Goal: Find specific page/section: Find specific page/section

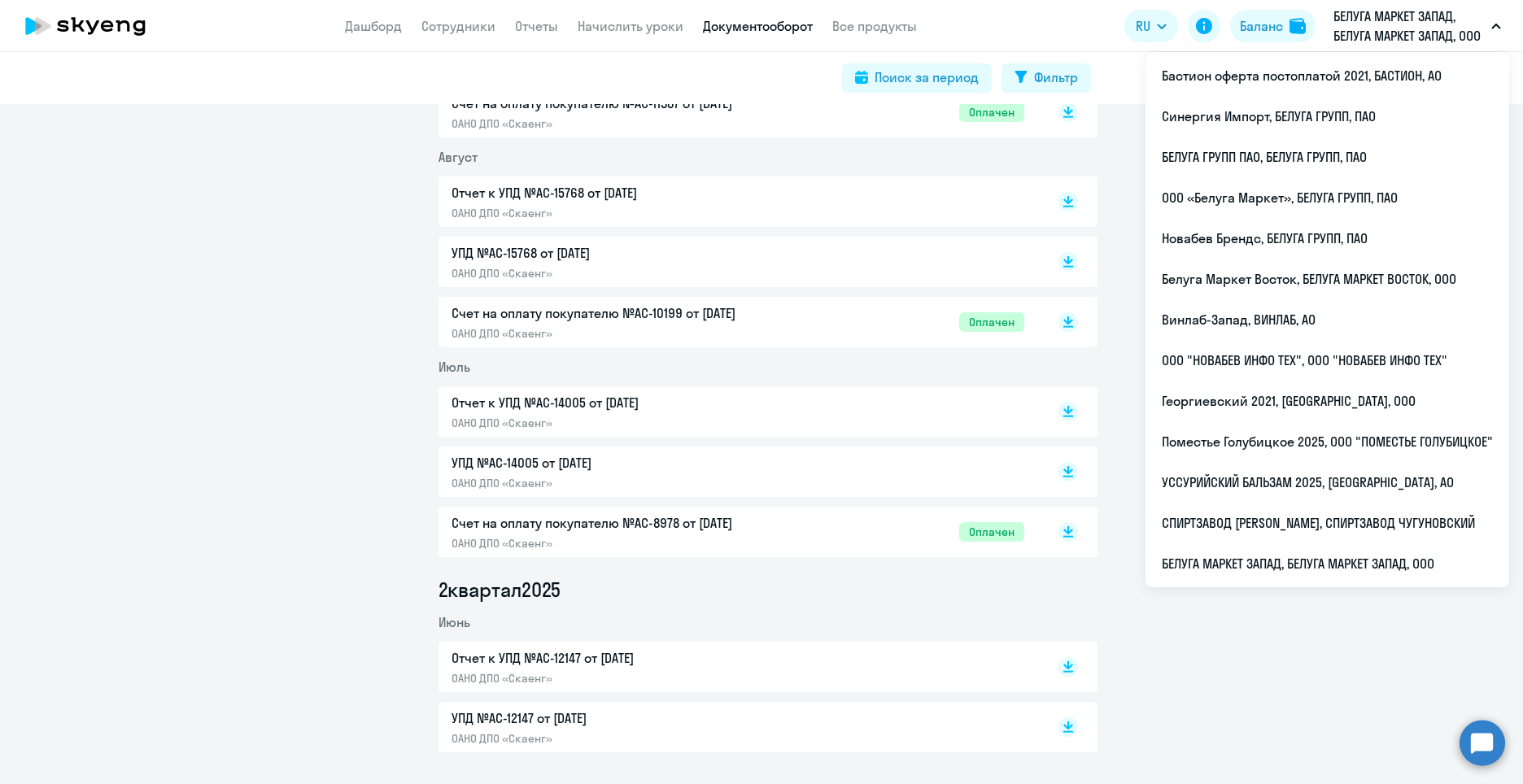
scroll to position [438, 0]
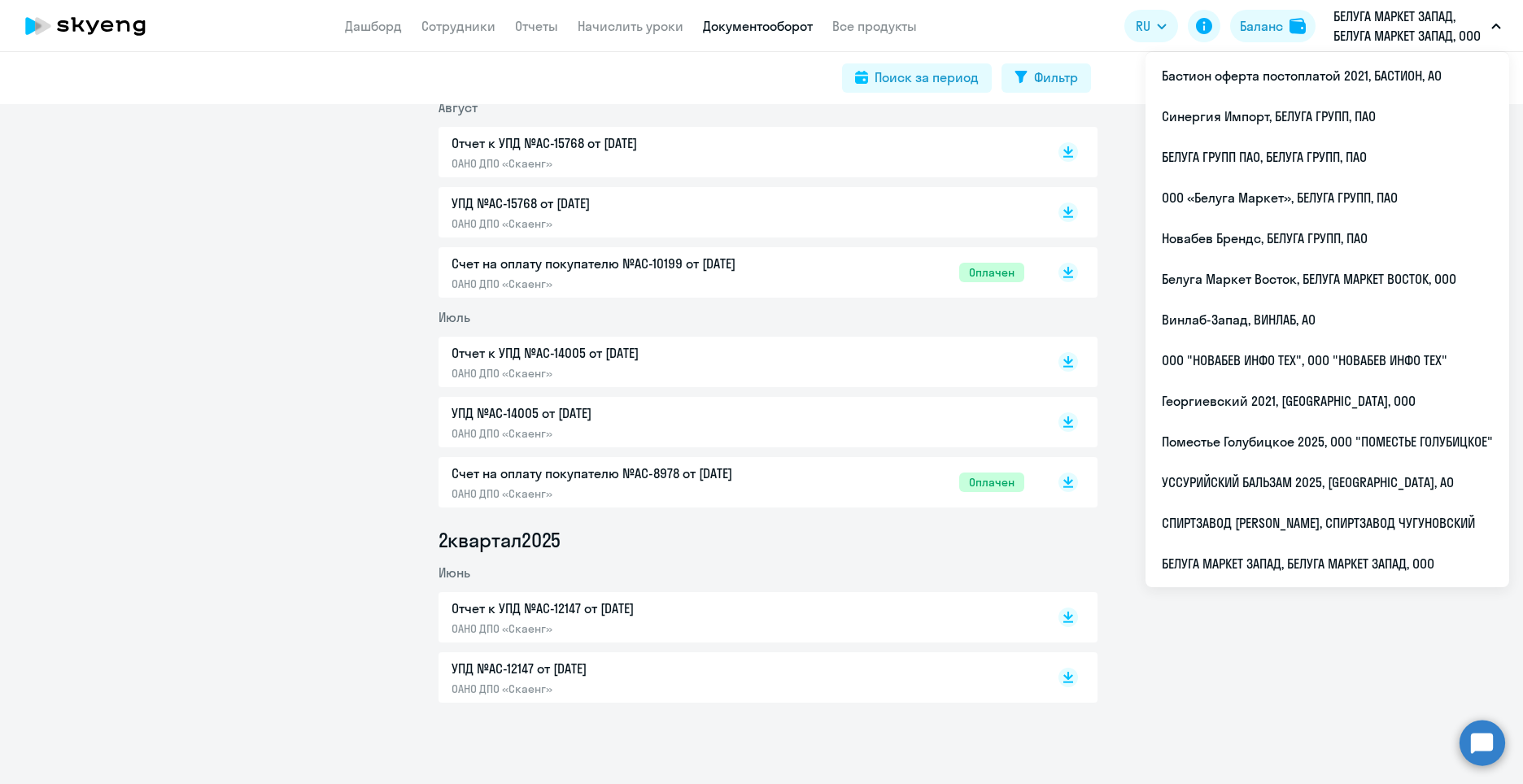
click at [584, 476] on p "Счет на оплату покупателю №AC-8978 от [DATE]" at bounding box center [622, 473] width 342 height 20
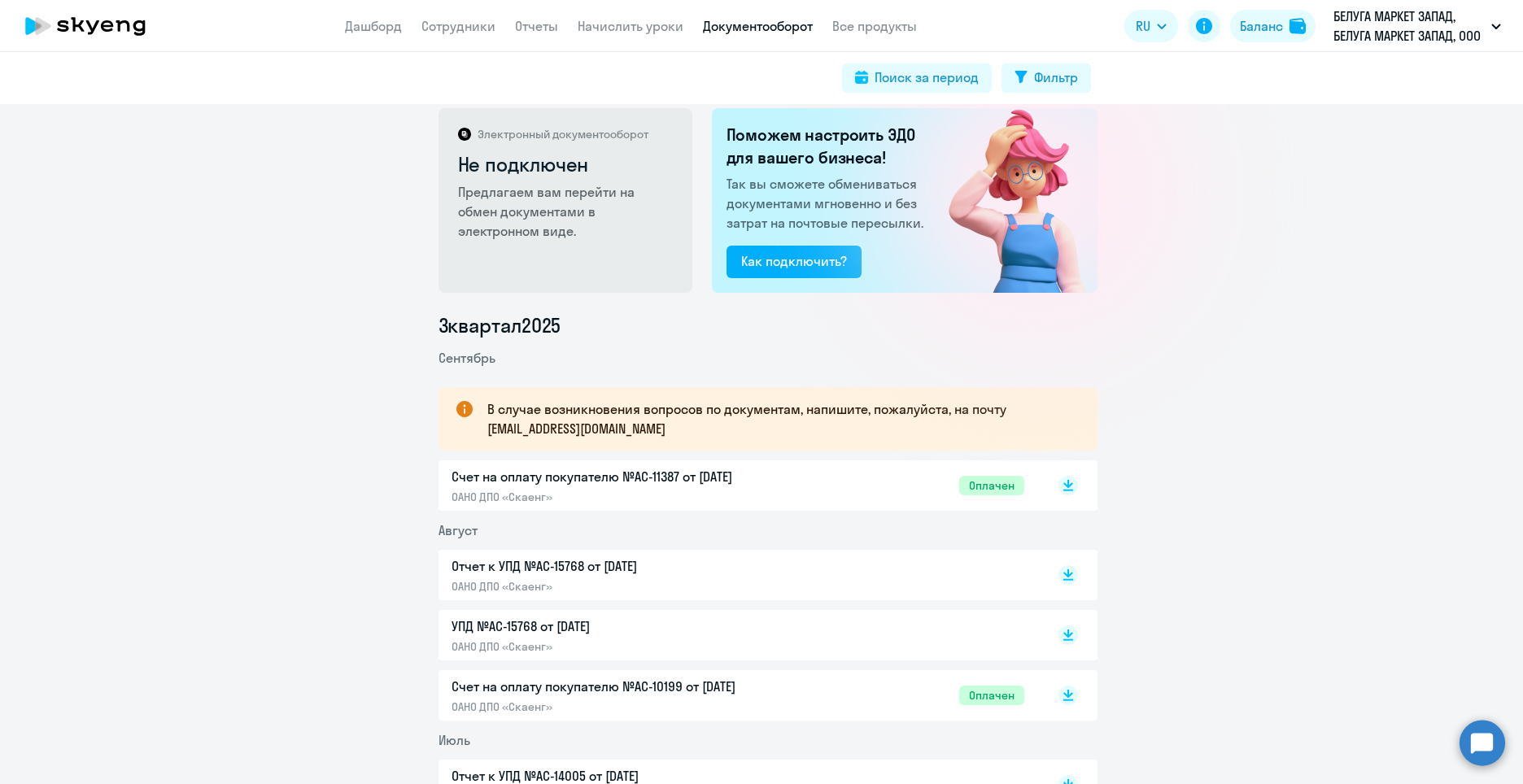
scroll to position [0, 0]
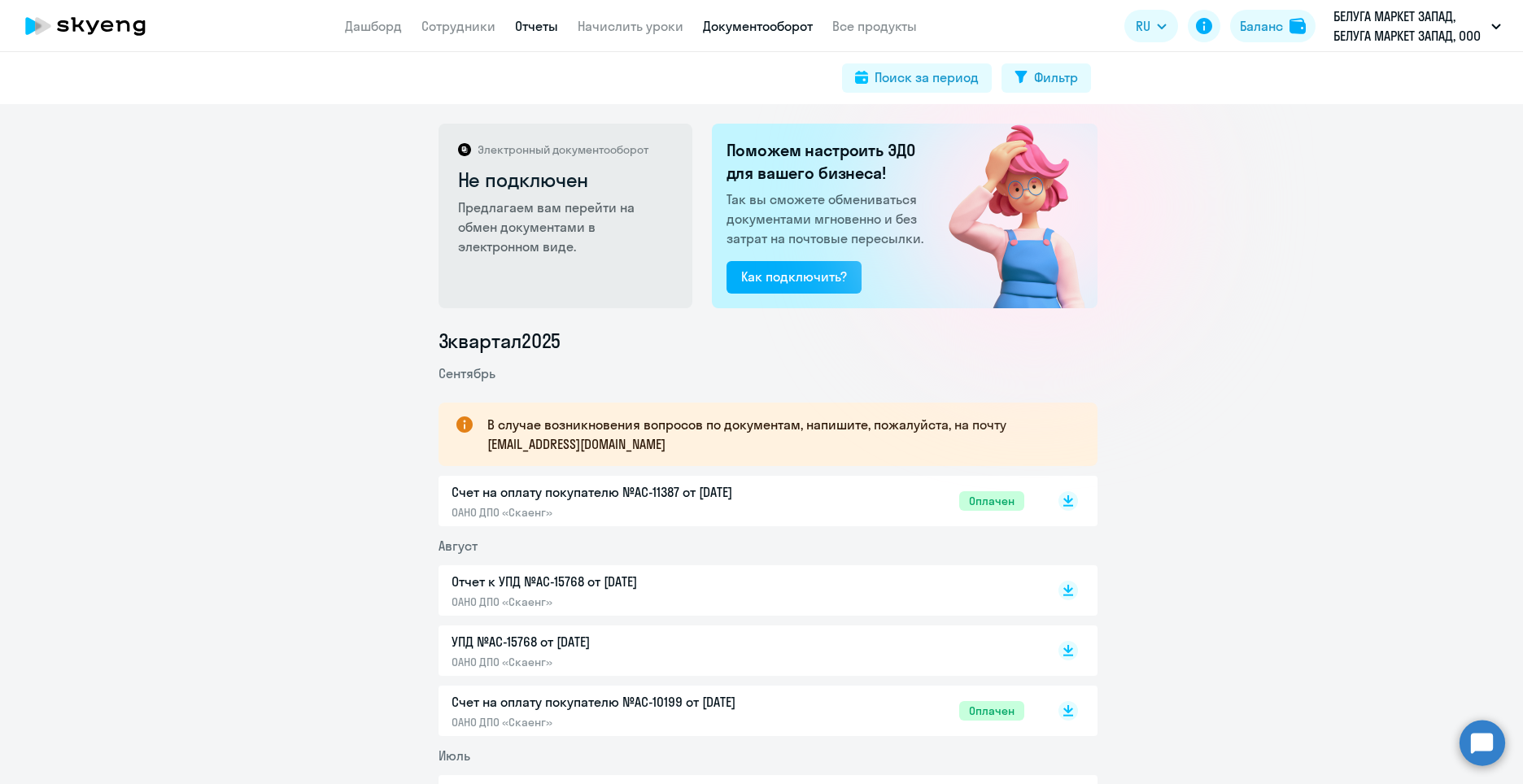
click at [544, 31] on link "Отчеты" at bounding box center [537, 26] width 43 height 16
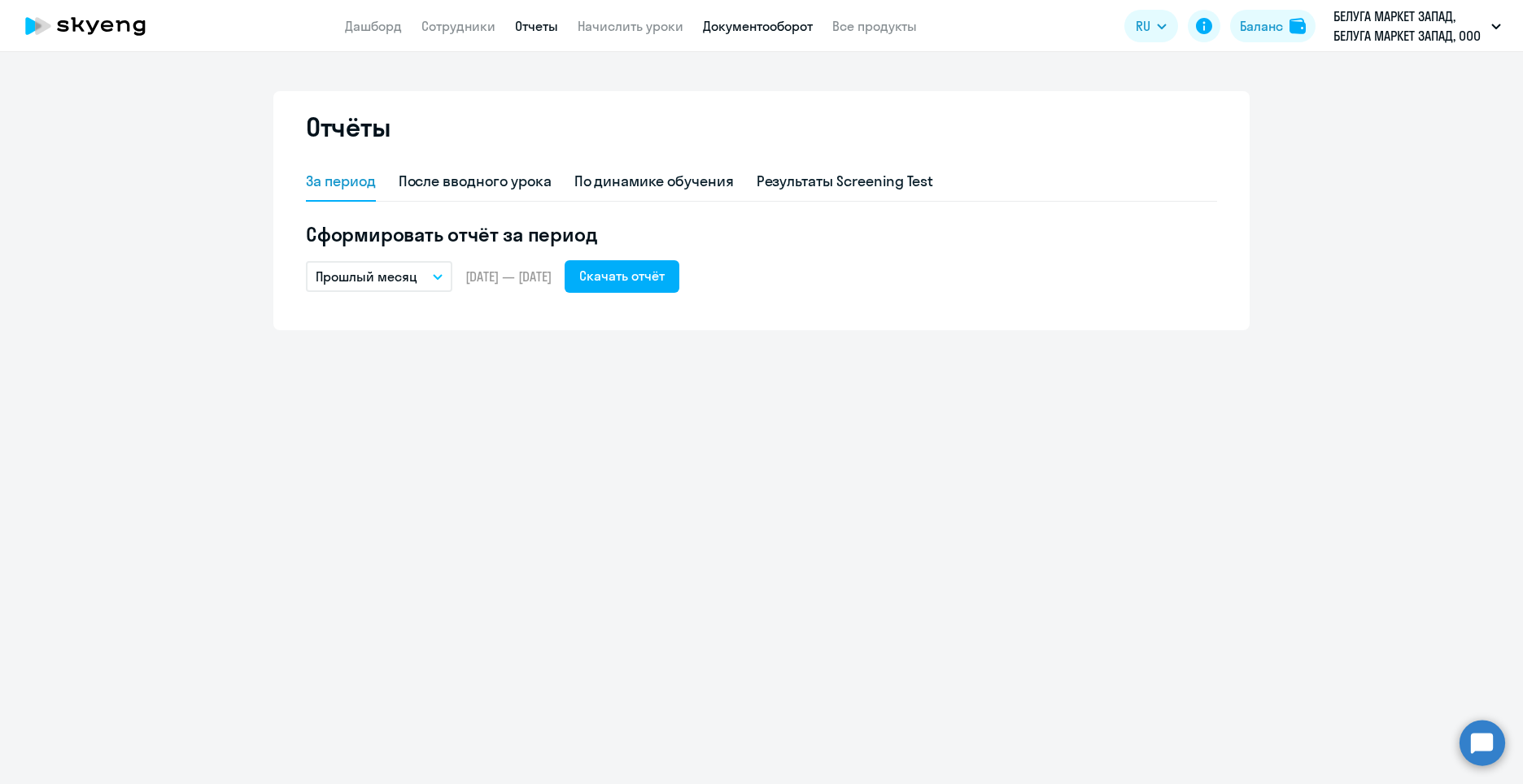
click at [741, 19] on link "Документооборот" at bounding box center [758, 26] width 110 height 16
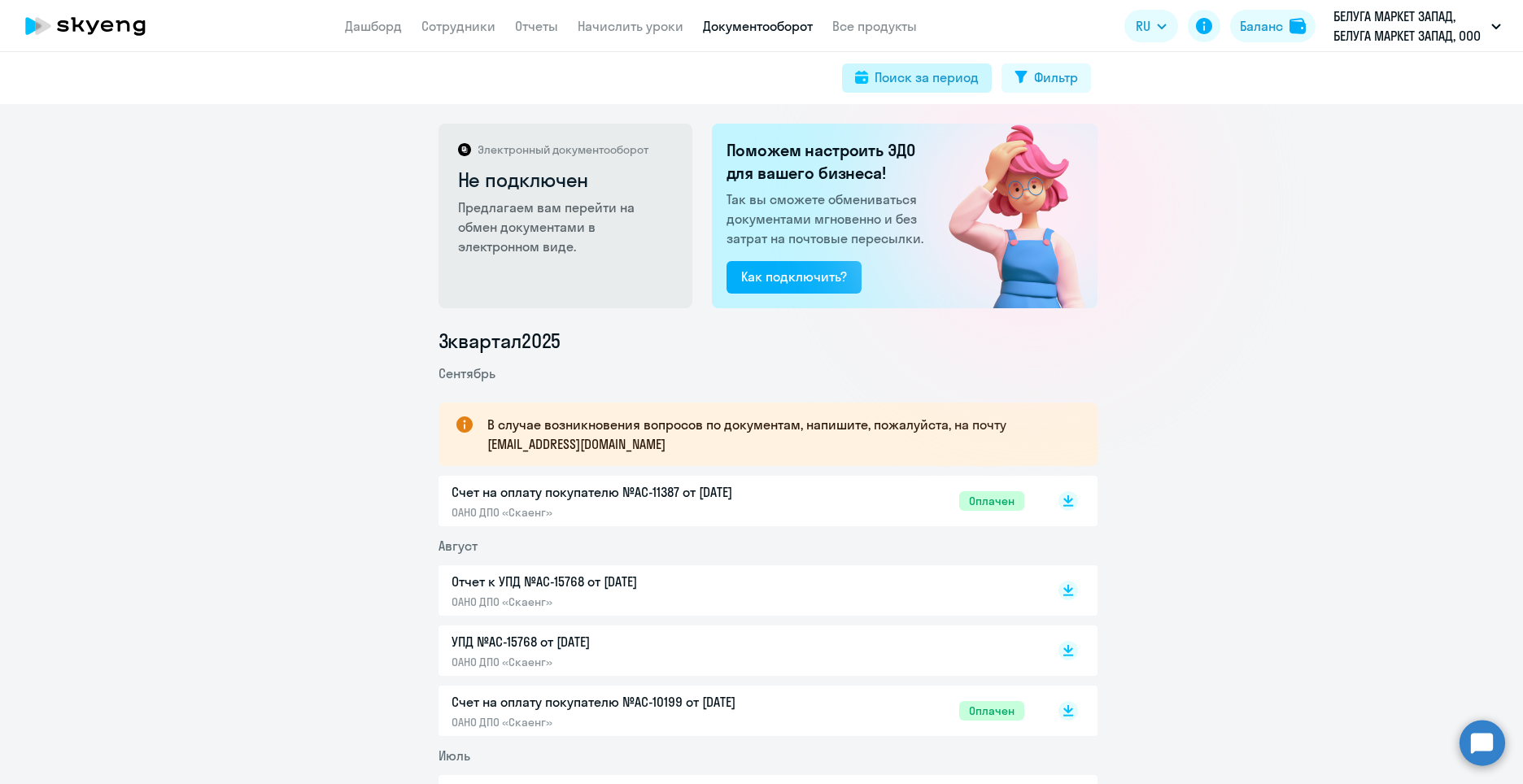
click at [928, 79] on div "Поиск за период" at bounding box center [927, 77] width 104 height 20
select select "all"
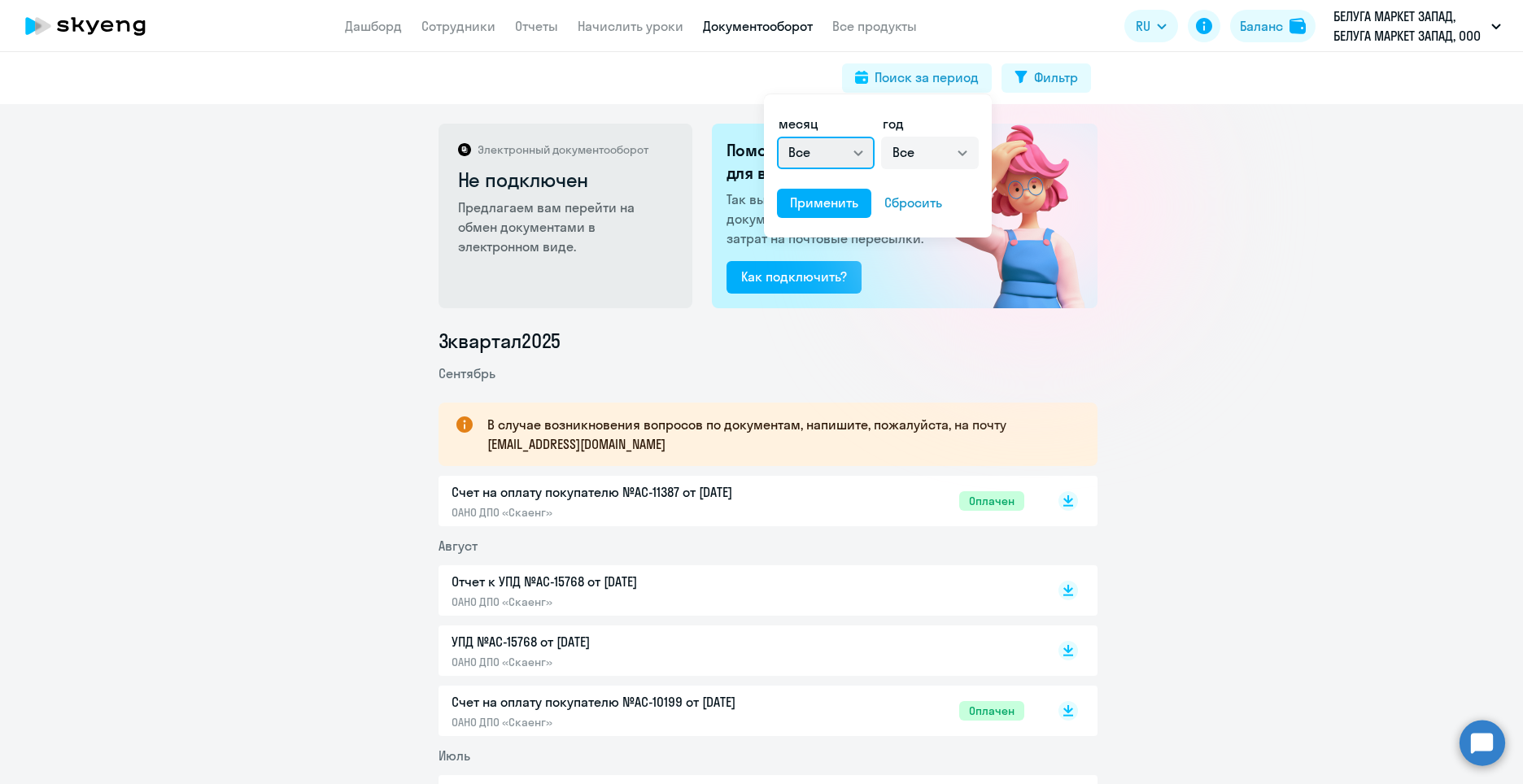
click at [860, 152] on select "Все январь февраль март апрель май июнь июль август сентябрь октябрь ноябрь дек…" at bounding box center [826, 153] width 98 height 33
select select "0"
click at [777, 137] on select "Все январь февраль март апрель май июнь июль август сентябрь октябрь ноябрь дек…" at bounding box center [826, 153] width 98 height 33
click at [958, 155] on select "Все 2025 2024 2023 2022 2021 2020 2019 2018 2017 2016" at bounding box center [930, 153] width 98 height 33
select select "2025"
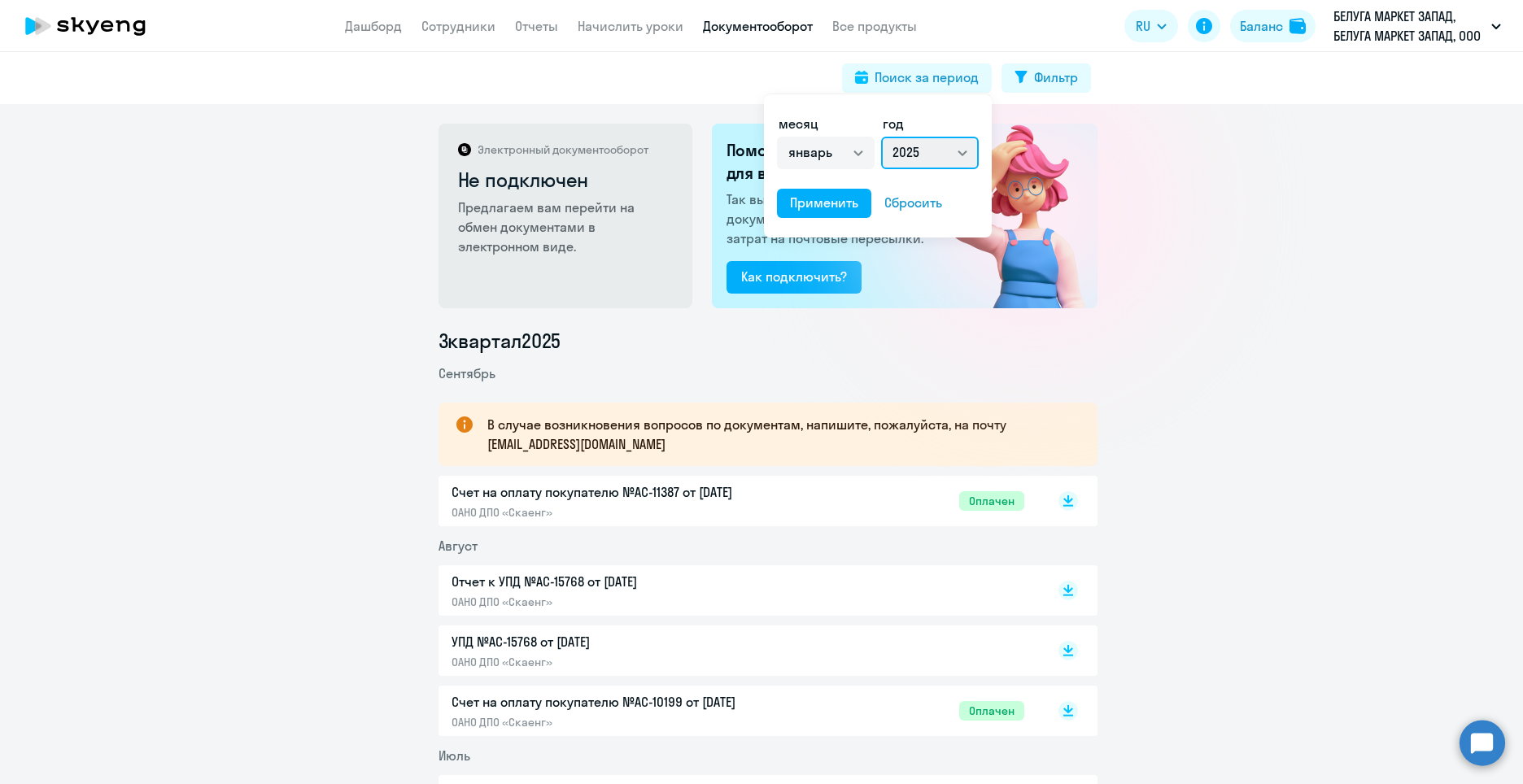
click at [881, 137] on select "Все 2025 2024 2023 2022 2021 2020 2019 2018 2017 2016" at bounding box center [930, 153] width 98 height 33
click at [807, 275] on div at bounding box center [761, 392] width 1523 height 784
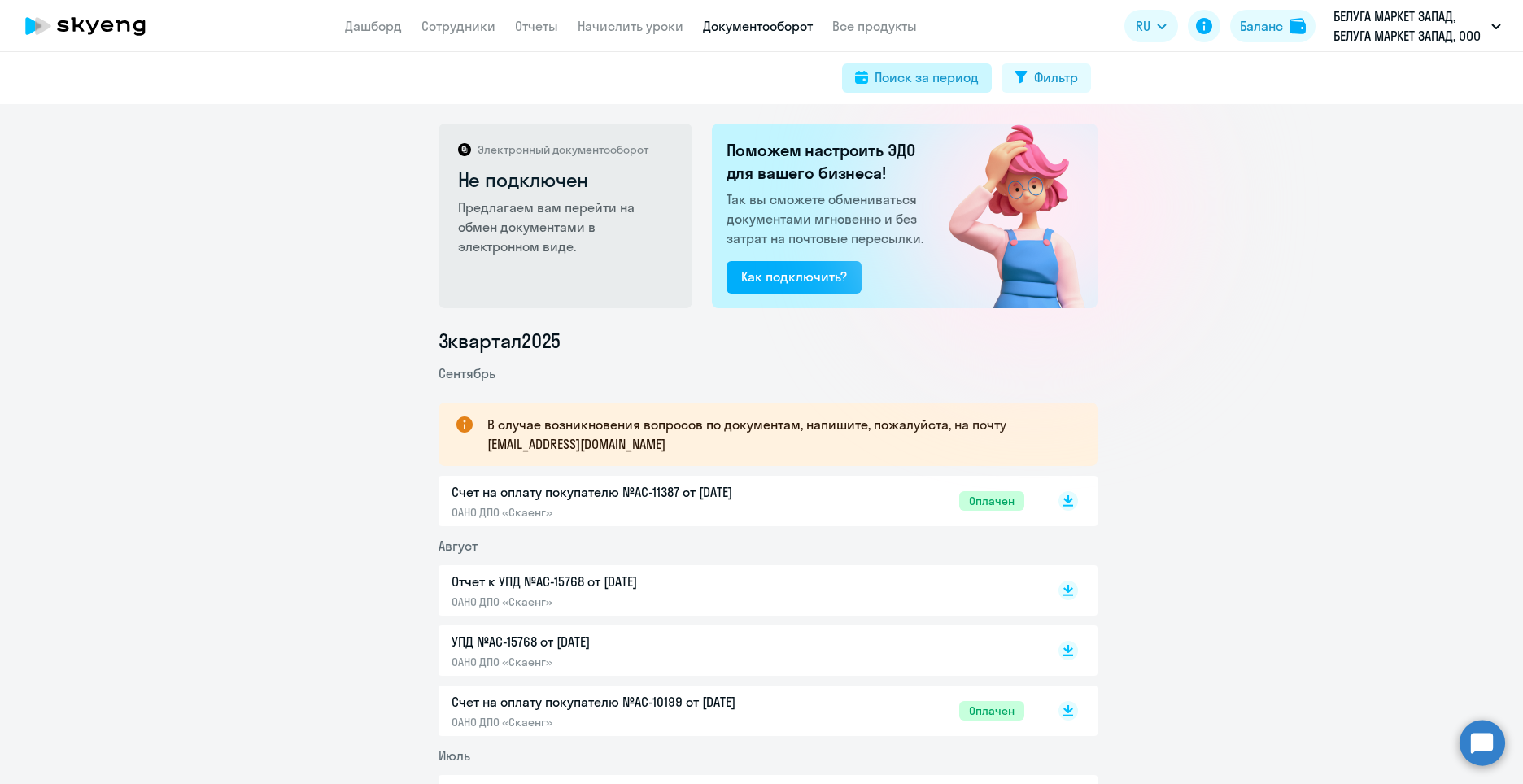
click at [961, 74] on div "Поиск за период" at bounding box center [927, 77] width 104 height 20
select select "all"
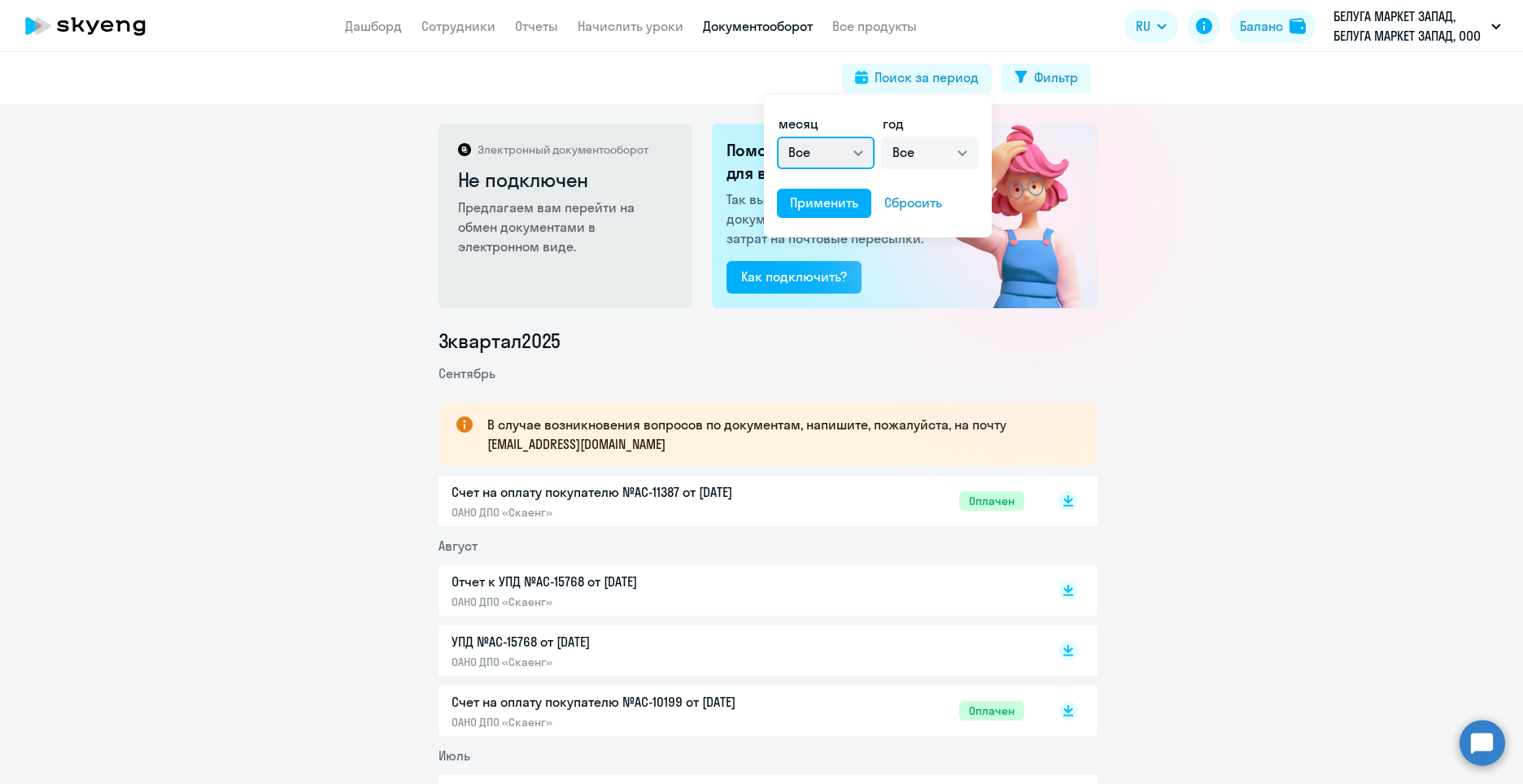
click at [824, 140] on select "Все январь февраль март апрель май июнь июль август сентябрь октябрь ноябрь дек…" at bounding box center [826, 153] width 98 height 33
select select "0"
click at [777, 137] on select "Все январь февраль март апрель май июнь июль август сентябрь октябрь ноябрь дек…" at bounding box center [826, 153] width 98 height 33
drag, startPoint x: 924, startPoint y: 157, endPoint x: 922, endPoint y: 166, distance: 9.2
click at [924, 157] on select "Все 2025 2024 2023 2022 2021 2020 2019 2018 2017 2016" at bounding box center [930, 153] width 98 height 33
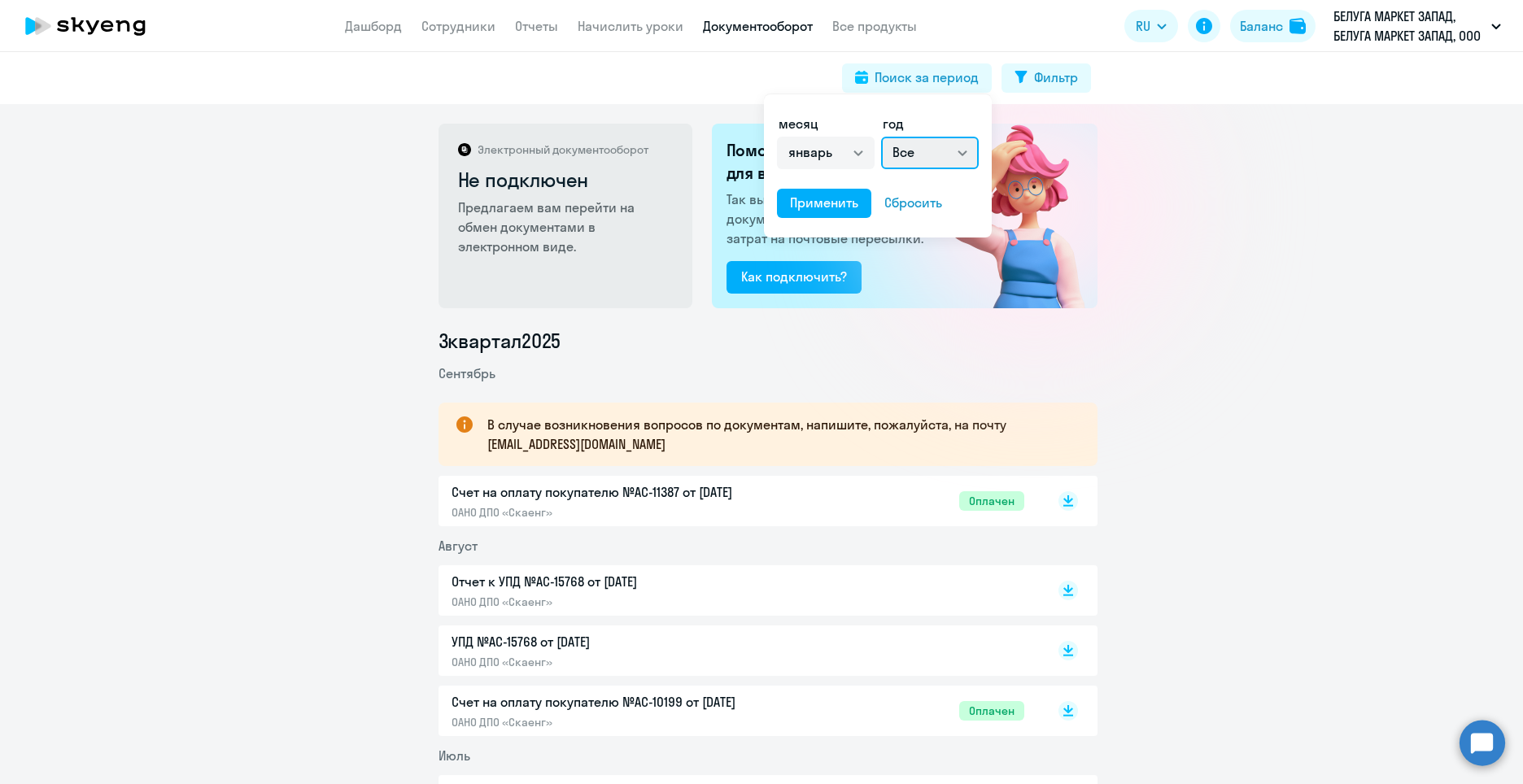
select select "2025"
click at [881, 137] on select "Все 2025 2024 2023 2022 2021 2020 2019 2018 2017 2016" at bounding box center [930, 153] width 98 height 33
click at [845, 205] on div "Применить" at bounding box center [824, 202] width 68 height 20
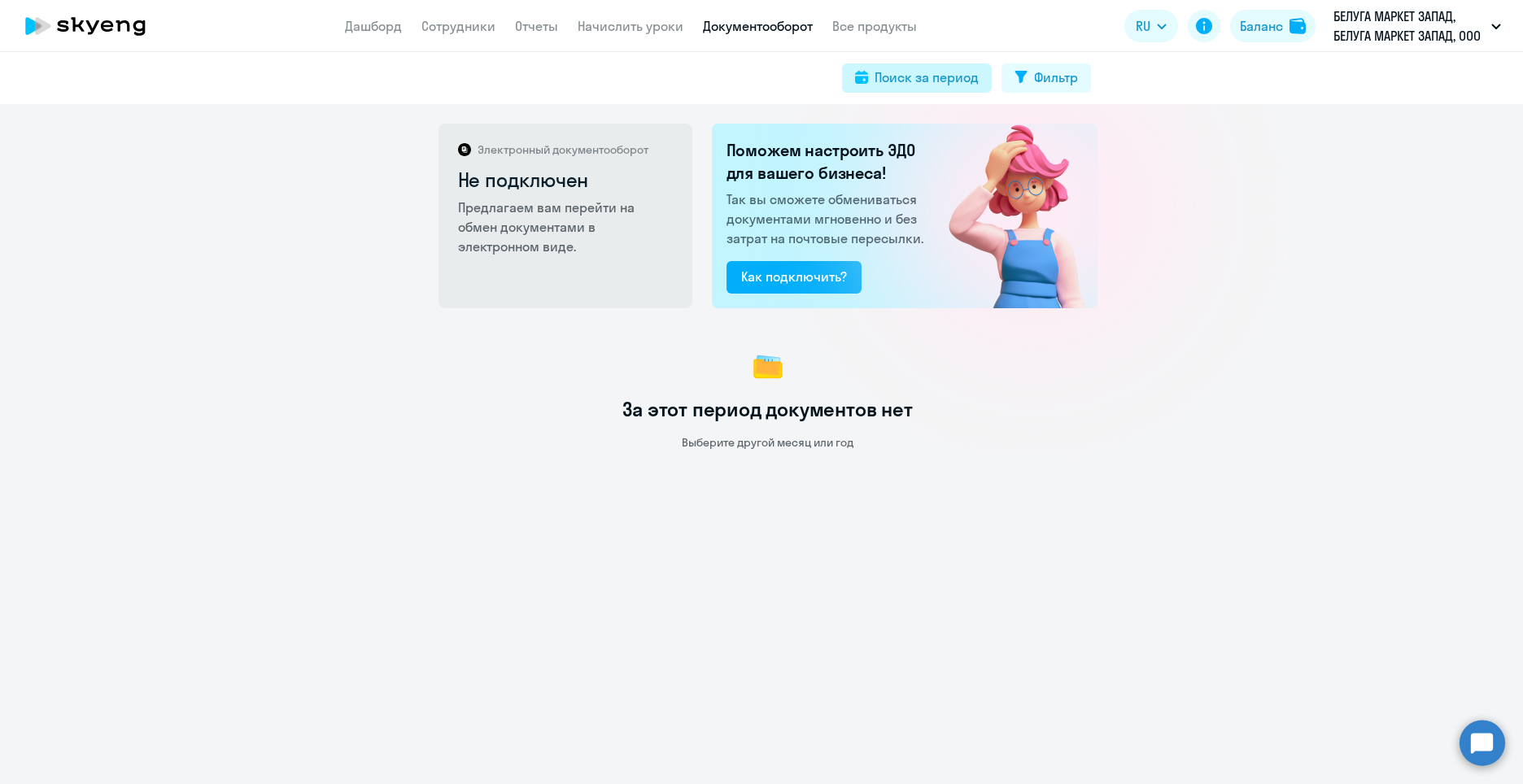
click at [967, 83] on div "Поиск за период" at bounding box center [927, 77] width 104 height 20
select select "0"
select select "2025"
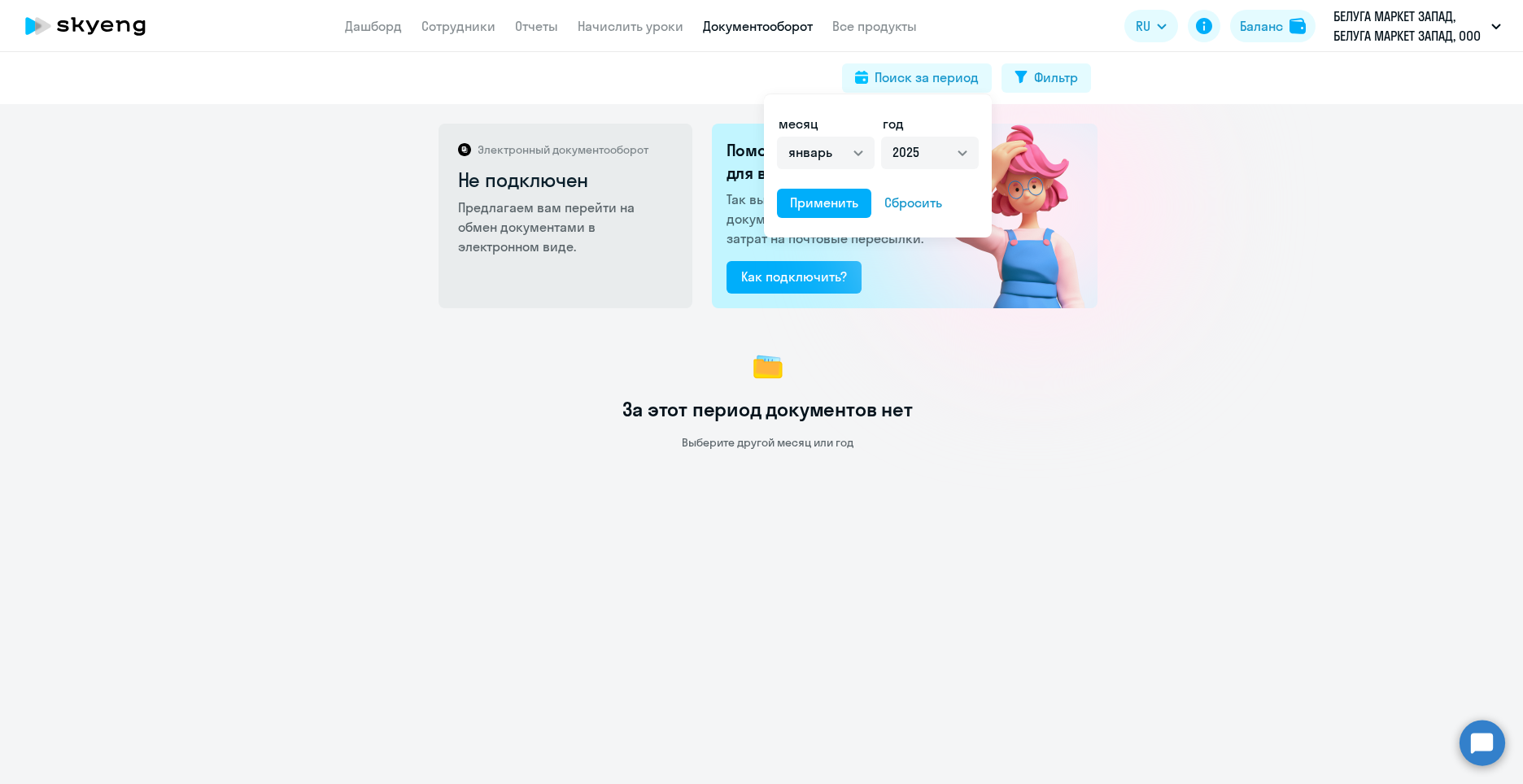
click at [901, 196] on div "Сбросить" at bounding box center [913, 202] width 57 height 20
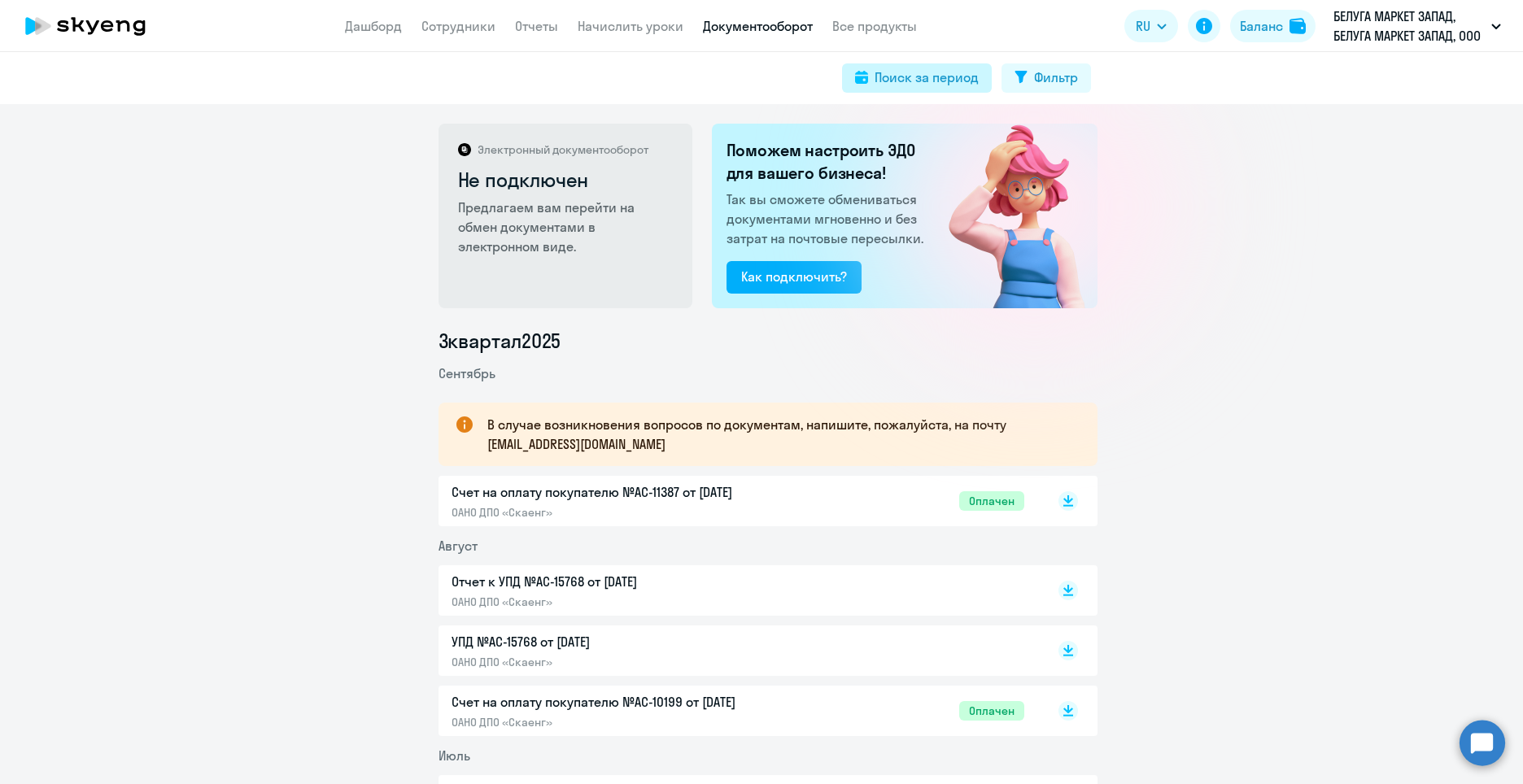
click at [903, 74] on div "Поиск за период" at bounding box center [927, 77] width 104 height 20
select select "all"
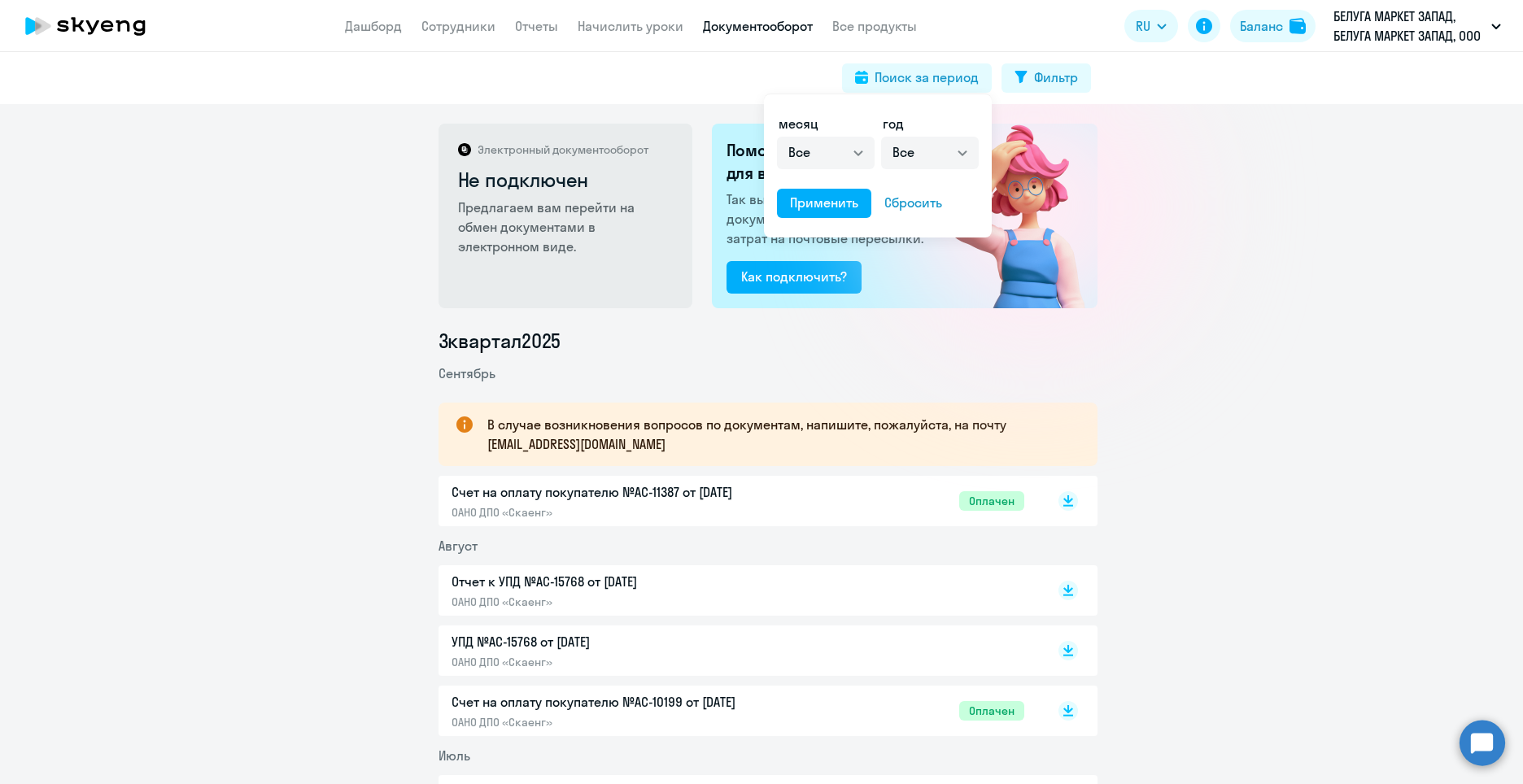
click at [1267, 209] on div at bounding box center [761, 392] width 1523 height 784
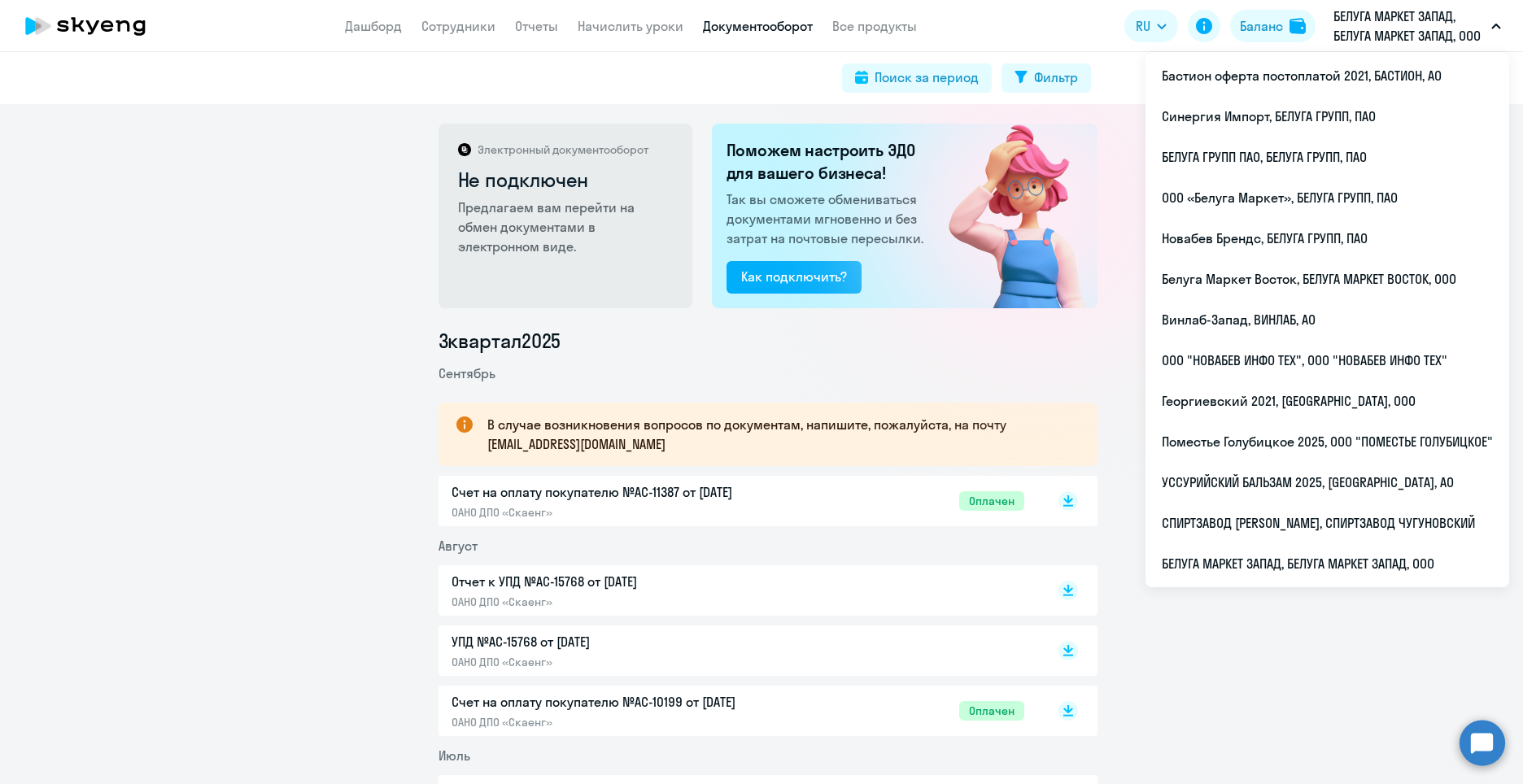
click at [248, 218] on div "Электронный документооборот Не подключен Предлагаем вам перейти на обмен докуме…" at bounding box center [761, 444] width 1523 height 680
